Goal: Task Accomplishment & Management: Use online tool/utility

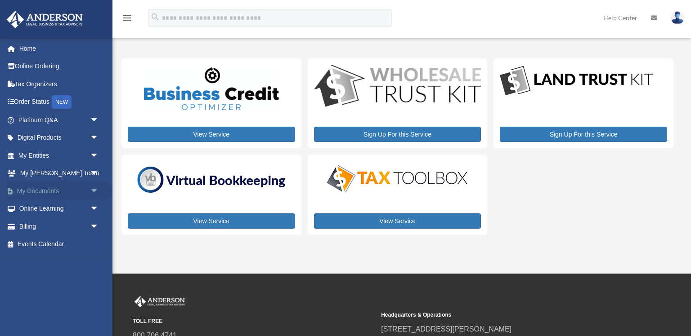
click at [68, 190] on link "My Documents arrow_drop_down" at bounding box center [59, 191] width 106 height 18
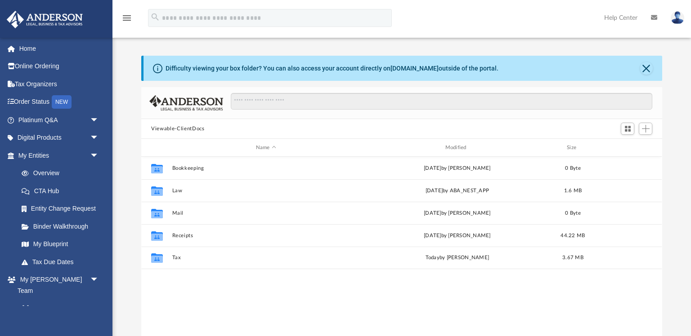
scroll to position [205, 520]
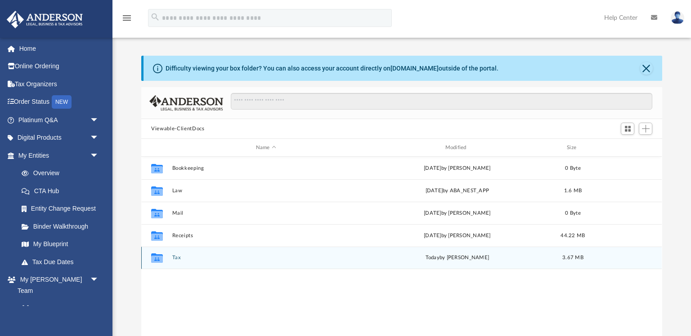
click at [171, 253] on div "Collaborated Folder Tax [DATE] by [PERSON_NAME] 3.67 MB" at bounding box center [401, 258] width 520 height 22
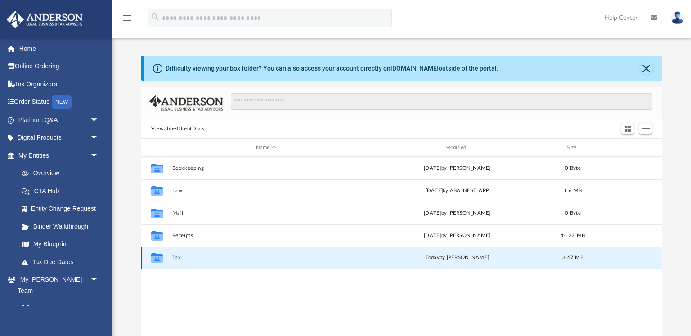
click at [174, 259] on button "Tax" at bounding box center [266, 258] width 188 height 6
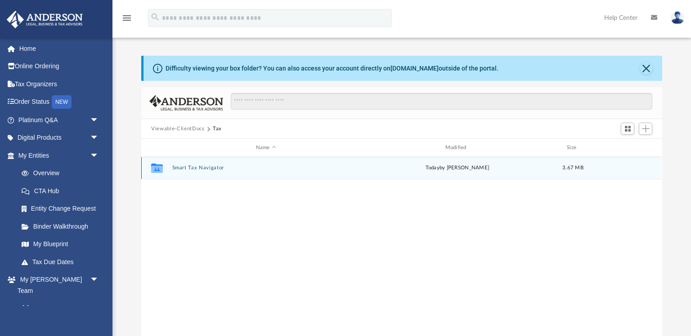
click at [209, 167] on button "Smart Tax Navigator" at bounding box center [266, 168] width 188 height 6
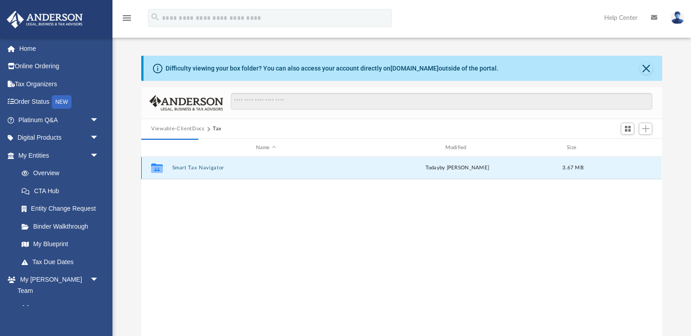
click at [209, 167] on button "Smart Tax Navigator" at bounding box center [266, 168] width 188 height 6
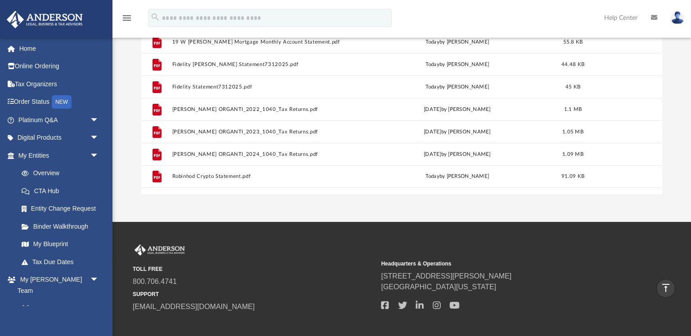
scroll to position [0, 0]
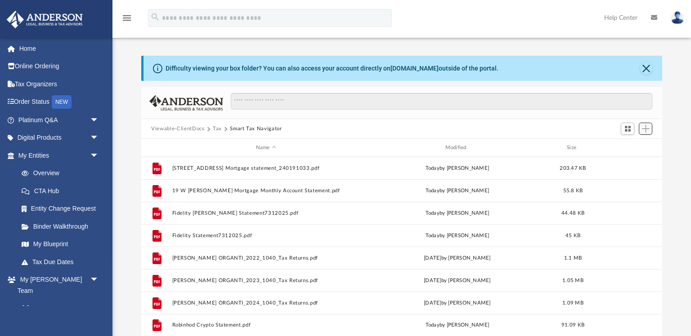
click at [644, 129] on span "Add" at bounding box center [646, 129] width 8 height 8
click at [632, 150] on li "Upload" at bounding box center [632, 146] width 29 height 9
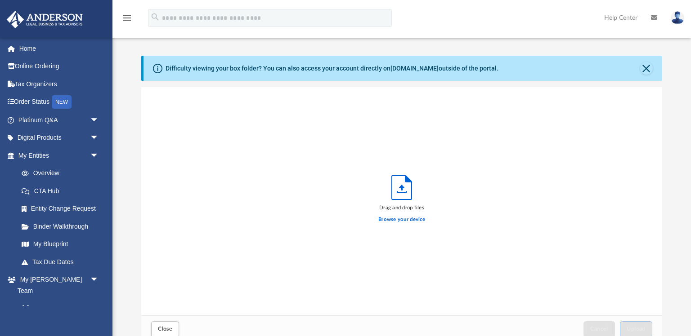
scroll to position [228, 520]
click at [395, 220] on label "Browse your device" at bounding box center [401, 220] width 47 height 8
click at [0, 0] on input "Browse your device" at bounding box center [0, 0] width 0 height 0
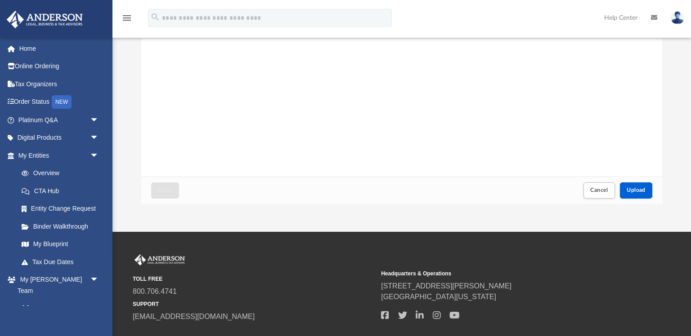
scroll to position [141, 0]
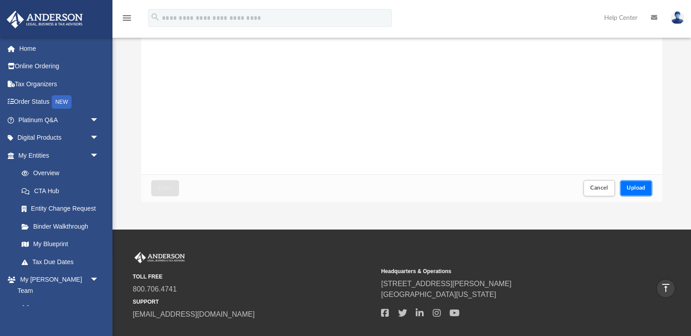
click at [643, 191] on span "Upload" at bounding box center [635, 187] width 19 height 5
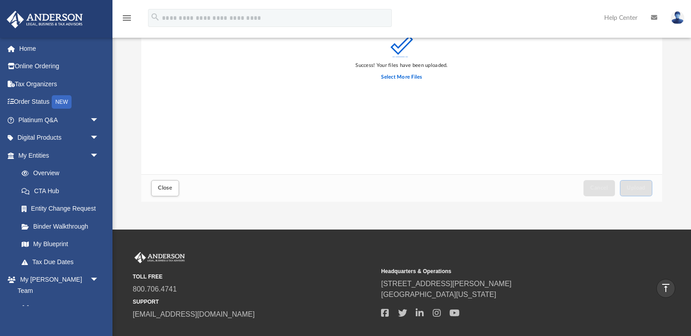
click at [121, 200] on div "Difficulty viewing your box folder? You can also access your account directly o…" at bounding box center [401, 58] width 578 height 287
click at [169, 185] on button "Close" at bounding box center [165, 188] width 28 height 16
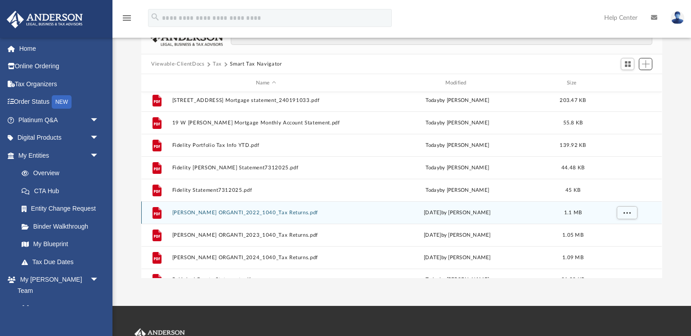
scroll to position [0, 0]
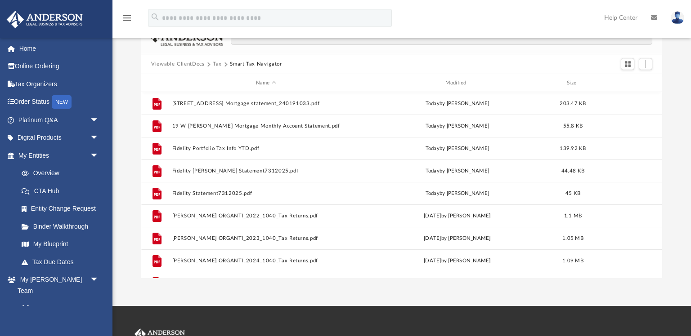
click at [130, 231] on div "Difficulty viewing your box folder? You can also access your account directly o…" at bounding box center [401, 134] width 578 height 287
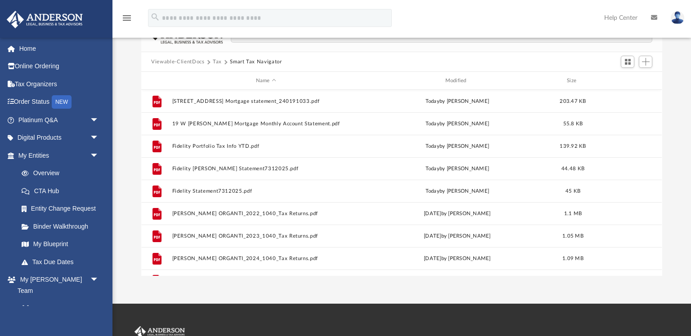
click at [121, 181] on div "Difficulty viewing your box folder? You can also access your account directly o…" at bounding box center [401, 132] width 578 height 287
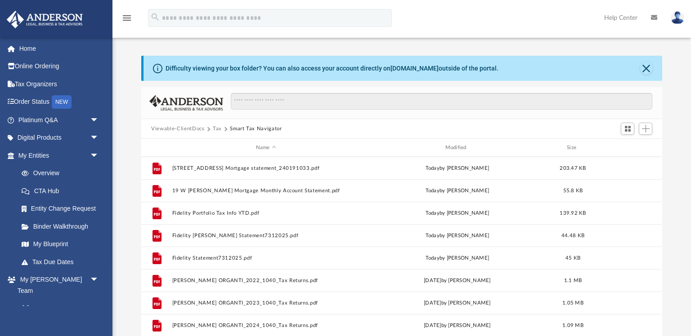
click at [138, 293] on div "Difficulty viewing your box folder? You can also access your account directly o…" at bounding box center [401, 199] width 578 height 287
click at [43, 295] on link "My [PERSON_NAME] Team" at bounding box center [63, 303] width 100 height 29
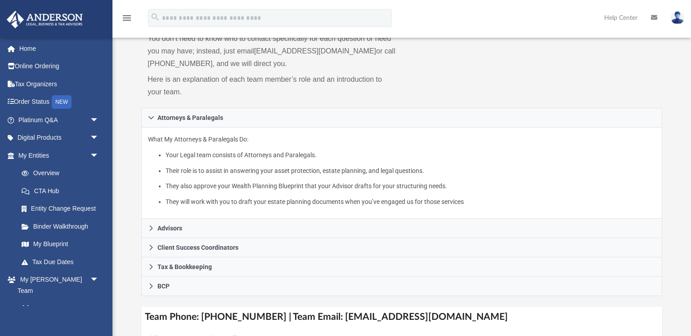
scroll to position [125, 0]
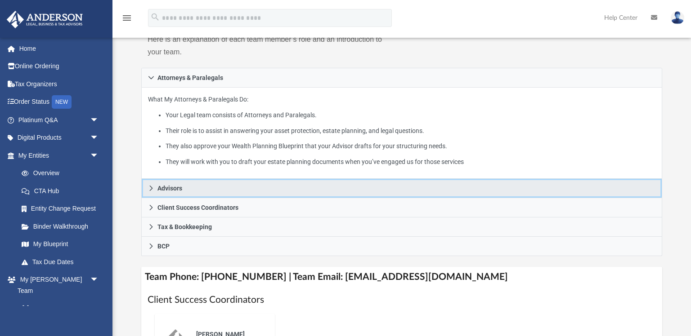
click at [165, 189] on span "Advisors" at bounding box center [169, 188] width 25 height 6
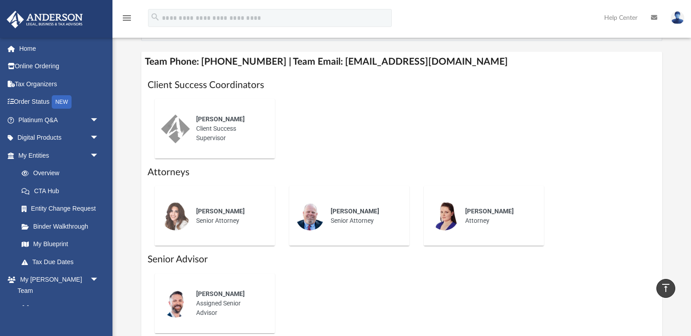
scroll to position [403, 0]
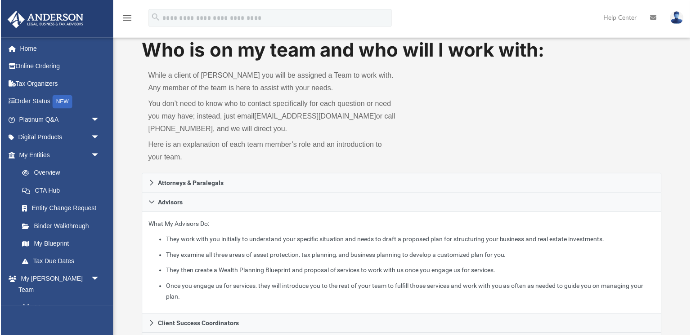
scroll to position [0, 0]
